Goal: Task Accomplishment & Management: Manage account settings

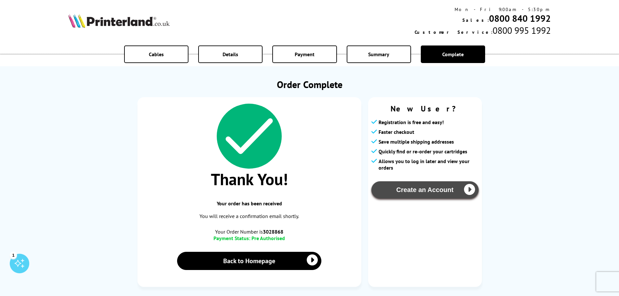
click at [422, 193] on button "Create an Account" at bounding box center [424, 189] width 107 height 17
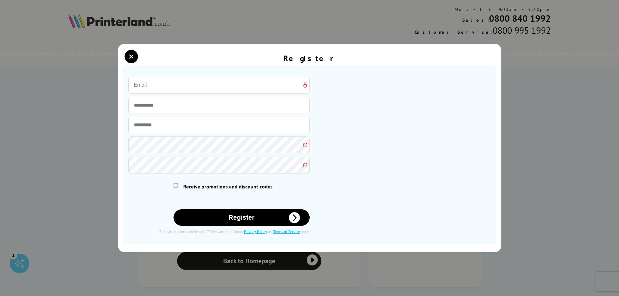
click at [173, 87] on input "email" at bounding box center [218, 85] width 181 height 17
type input "[EMAIL_ADDRESS][DOMAIN_NAME]"
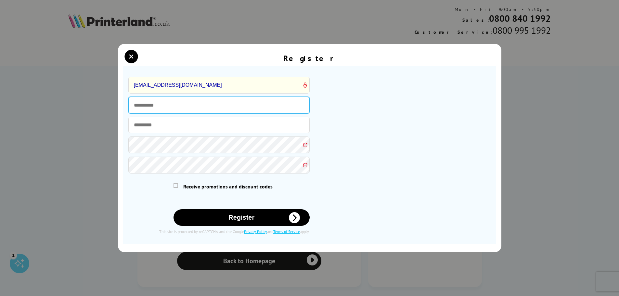
click at [176, 105] on input "text" at bounding box center [218, 105] width 181 height 17
type input "*****"
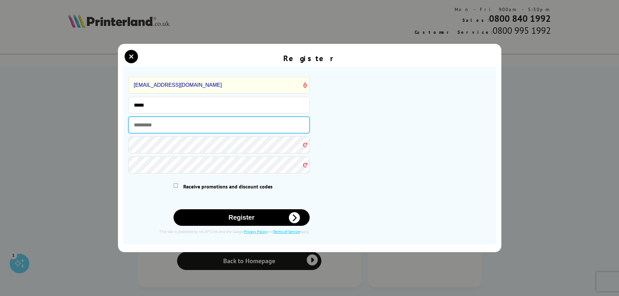
type input "*****"
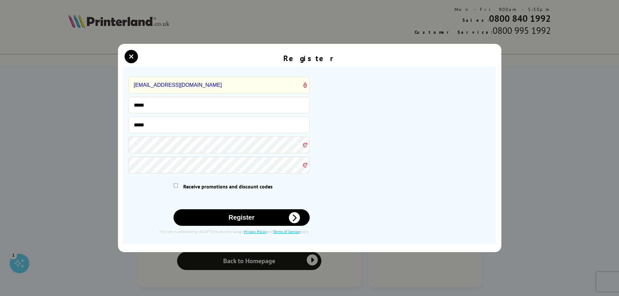
click at [243, 216] on button "Register" at bounding box center [241, 217] width 136 height 17
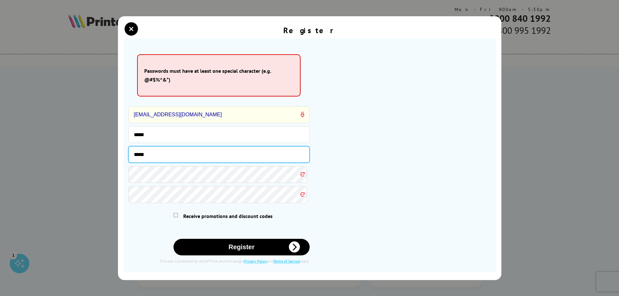
click at [169, 158] on input "*****" at bounding box center [218, 154] width 181 height 17
click at [255, 247] on button "Register" at bounding box center [241, 247] width 136 height 17
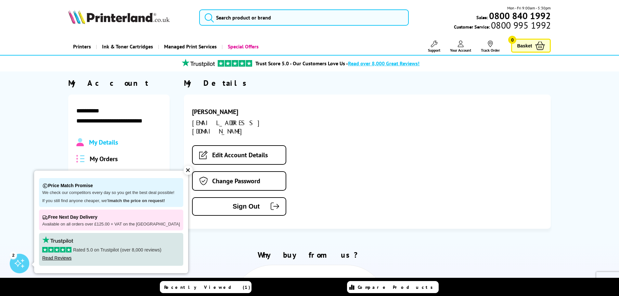
click at [184, 171] on div "✕" at bounding box center [188, 170] width 9 height 9
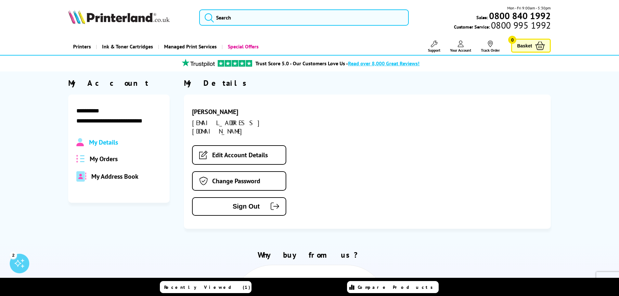
click at [95, 157] on span "My Orders" at bounding box center [104, 159] width 28 height 8
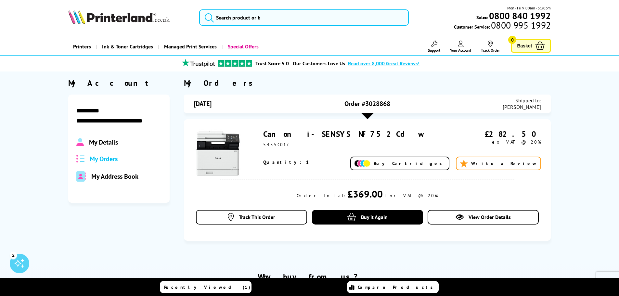
drag, startPoint x: 369, startPoint y: 135, endPoint x: 262, endPoint y: 134, distance: 106.2
click at [262, 134] on div "Canon i-SENSYS MF752Cdw 5455C017 £282.50 ex VAT @ 20%" at bounding box center [367, 150] width 347 height 42
copy link "Canon i-SENSYS MF752Cdw"
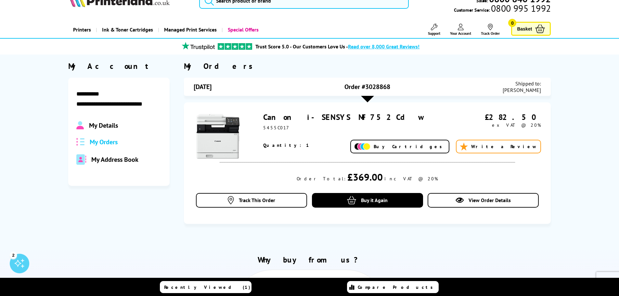
scroll to position [32, 0]
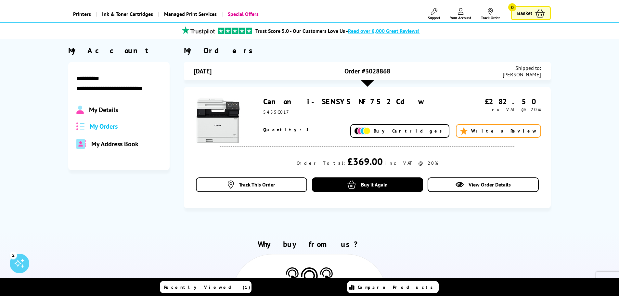
copy link "Canon i-SENSYS MF752Cdw"
